Goal: Check status: Check status

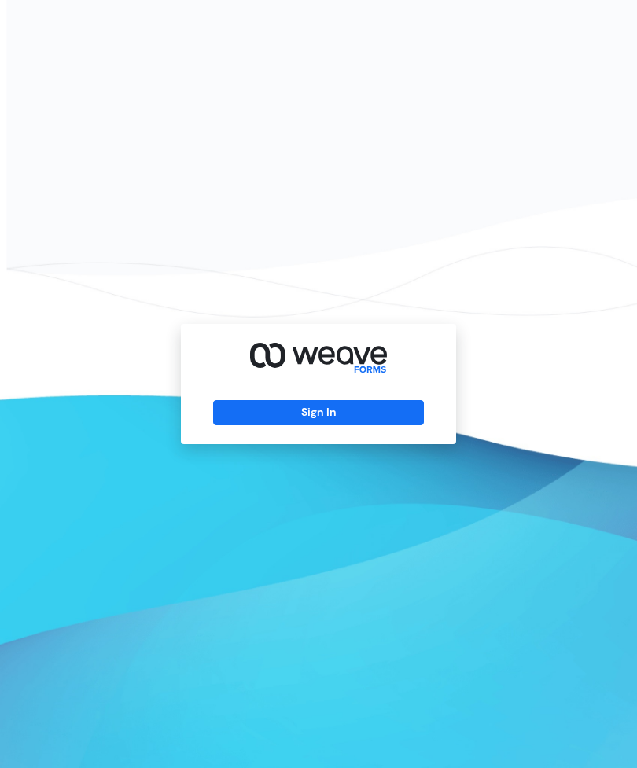
click at [366, 425] on button "Sign In" at bounding box center [318, 412] width 210 height 25
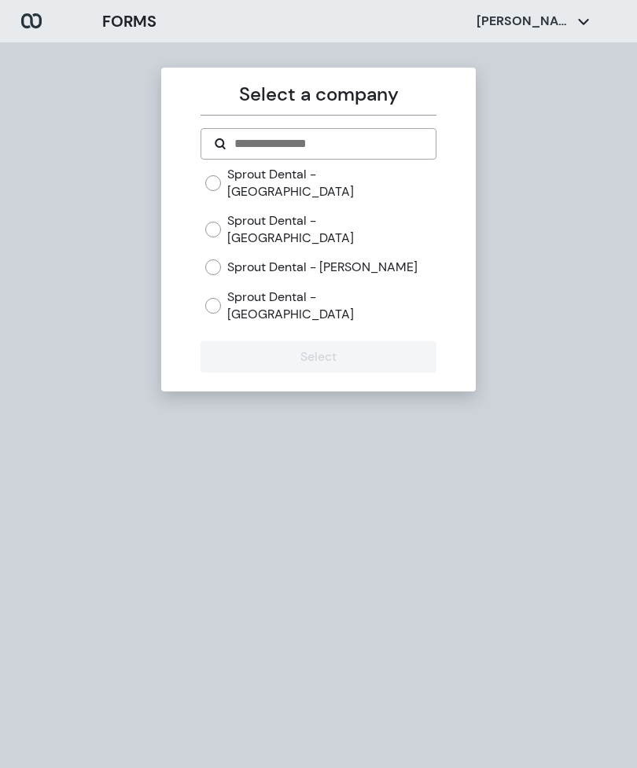
click at [263, 259] on label "Sprout Dental - [PERSON_NAME]" at bounding box center [322, 267] width 190 height 17
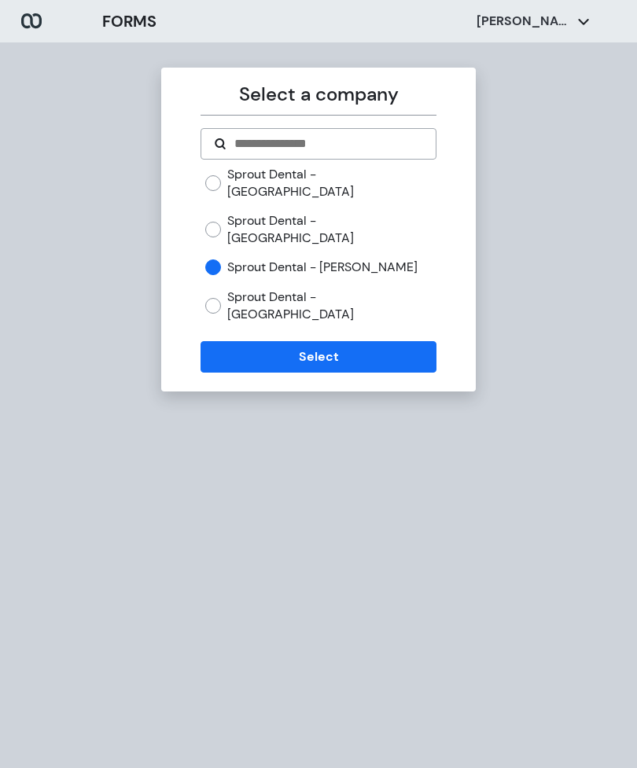
click at [250, 341] on button "Select" at bounding box center [318, 356] width 235 height 31
